Goal: Navigation & Orientation: Find specific page/section

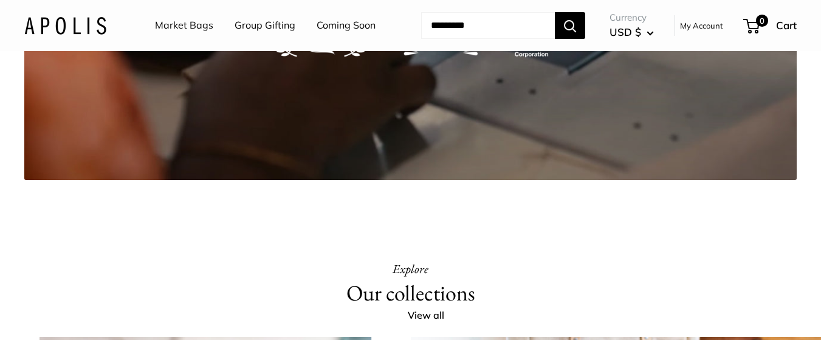
scroll to position [2091, 0]
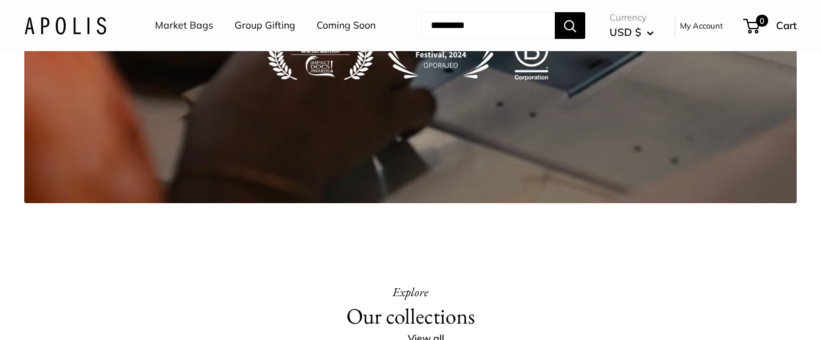
click at [317, 35] on link "Coming Soon" at bounding box center [346, 25] width 59 height 18
click at [174, 27] on link "Market Bags" at bounding box center [184, 25] width 58 height 18
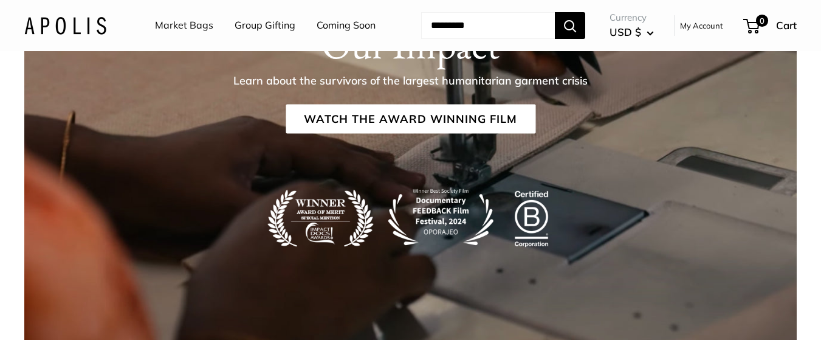
scroll to position [1940, 0]
